Goal: Register for event/course

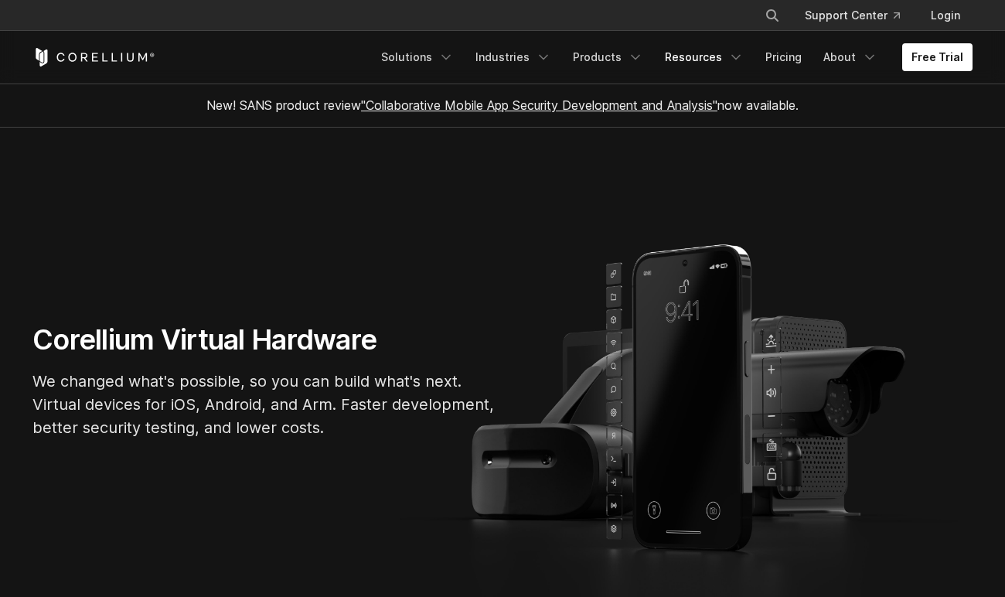
click at [673, 57] on link "Resources" at bounding box center [704, 57] width 97 height 28
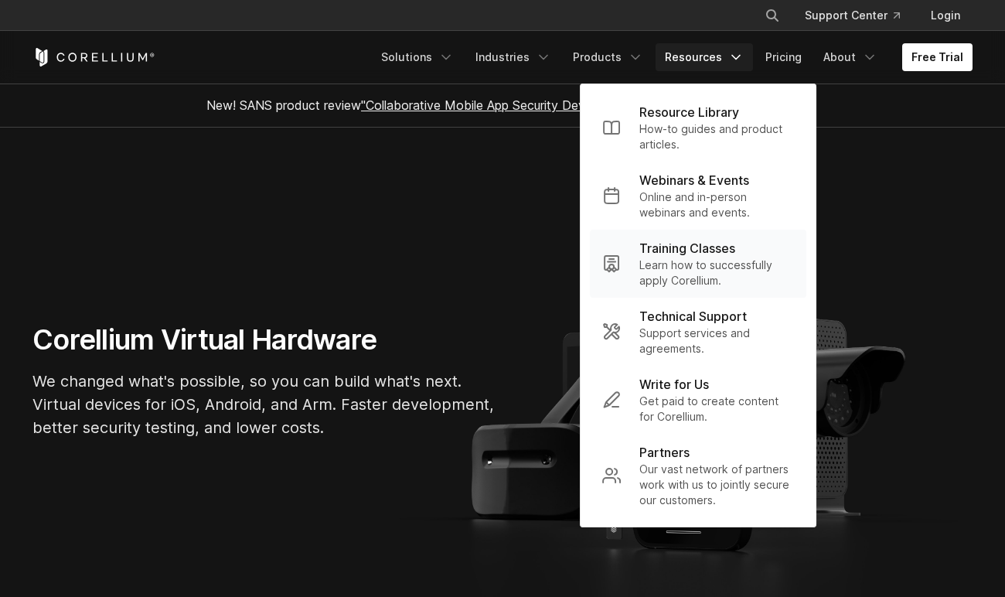
click at [699, 237] on link "Training Classes Learn how to successfully apply Corellium." at bounding box center [698, 264] width 216 height 68
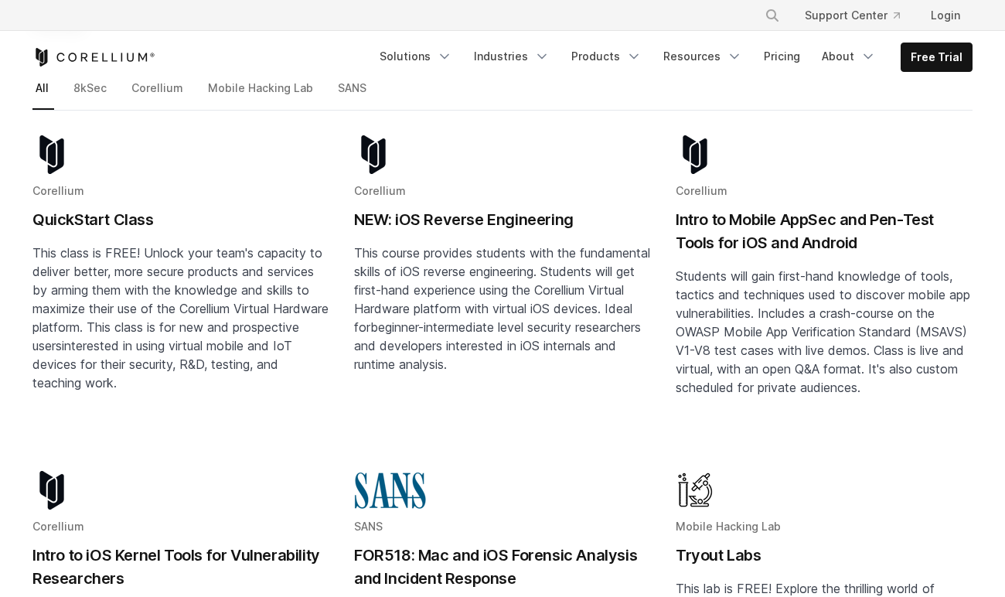
scroll to position [278, 0]
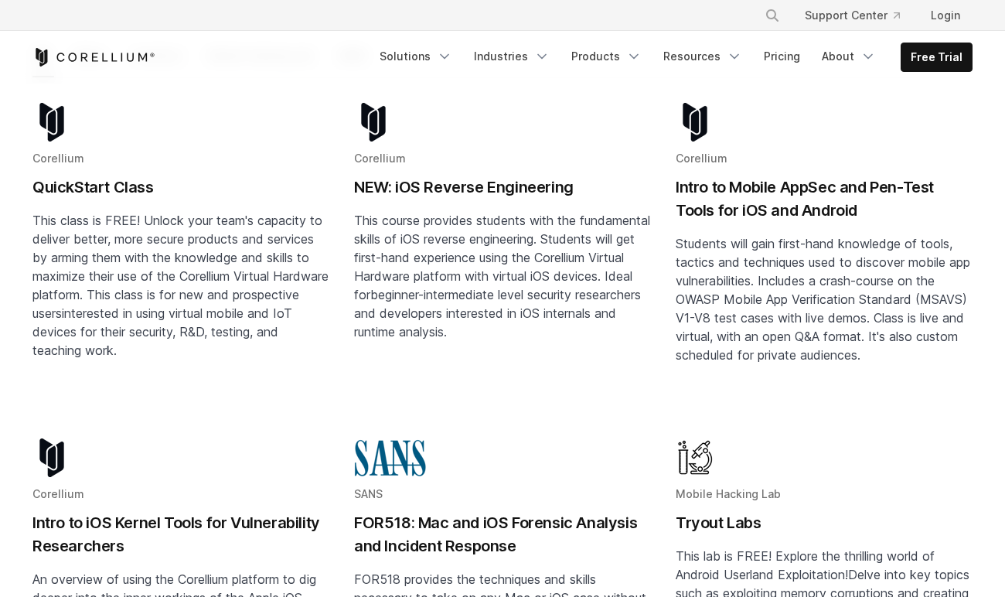
click at [735, 187] on h2 "Intro to Mobile AppSec and Pen-Test Tools for iOS and Android" at bounding box center [824, 199] width 297 height 46
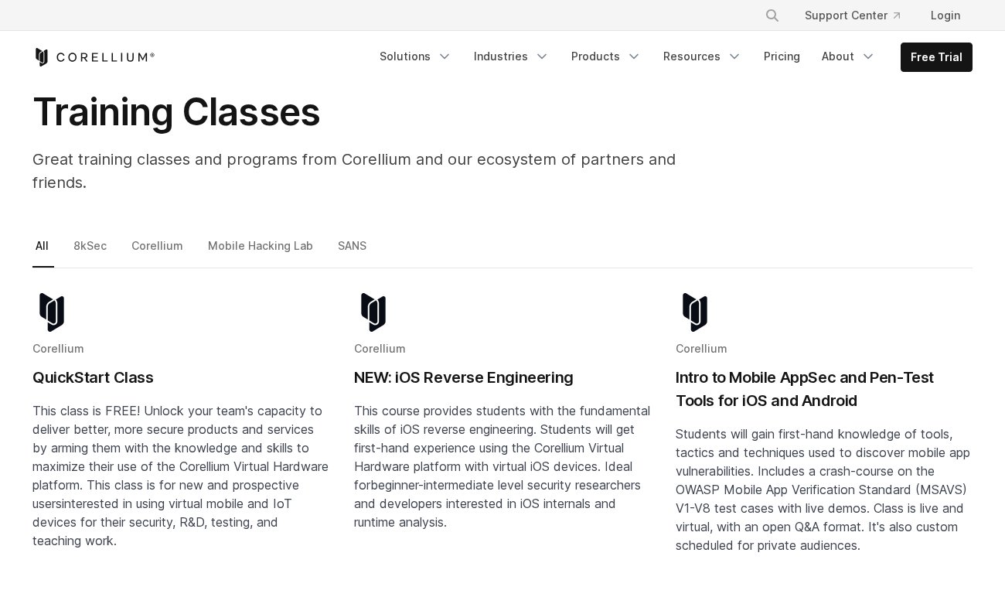
scroll to position [0, 0]
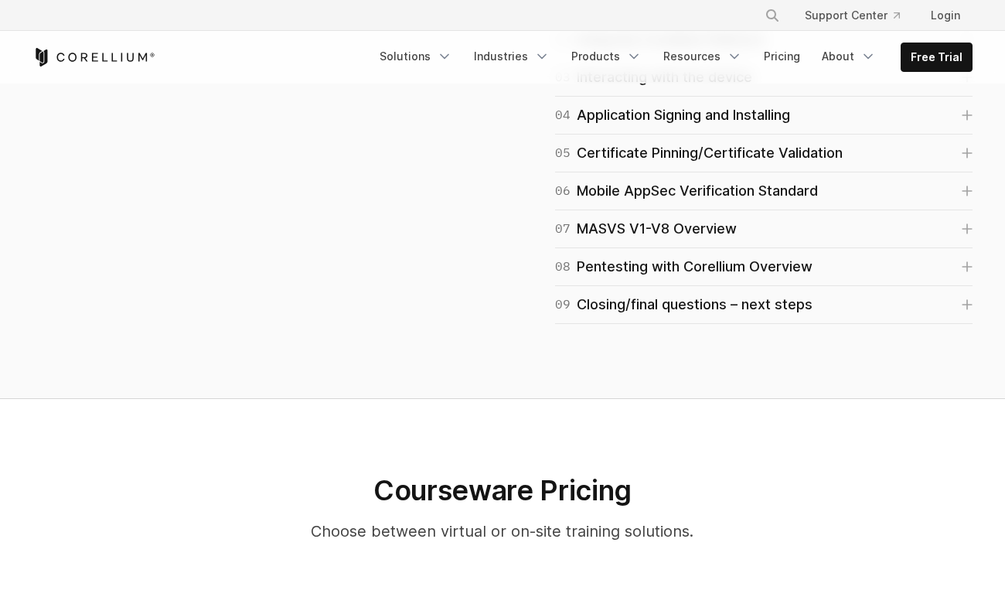
scroll to position [1158, 0]
